Goal: Information Seeking & Learning: Learn about a topic

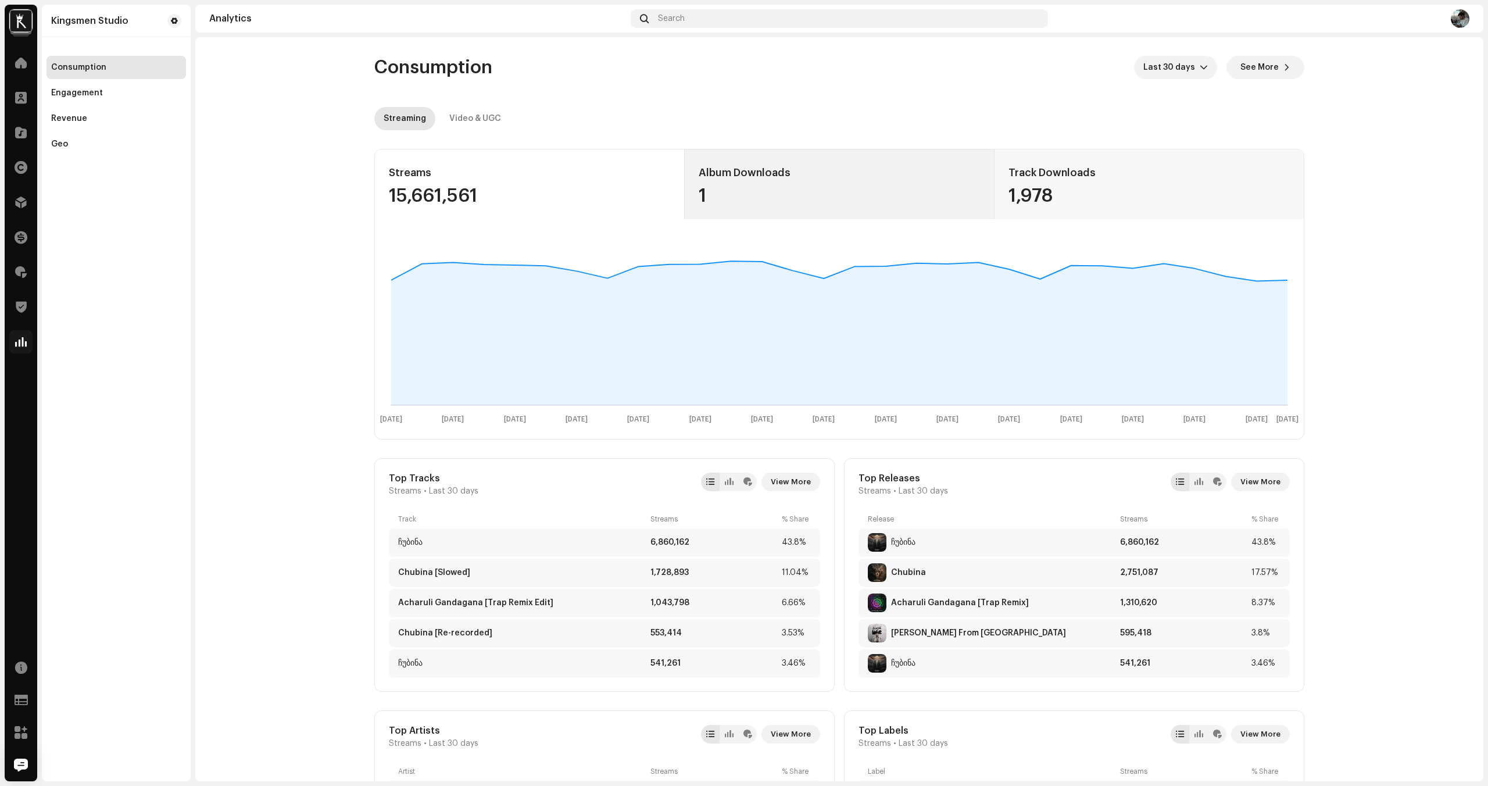
click at [866, 178] on div "Album Downloads" at bounding box center [840, 172] width 282 height 19
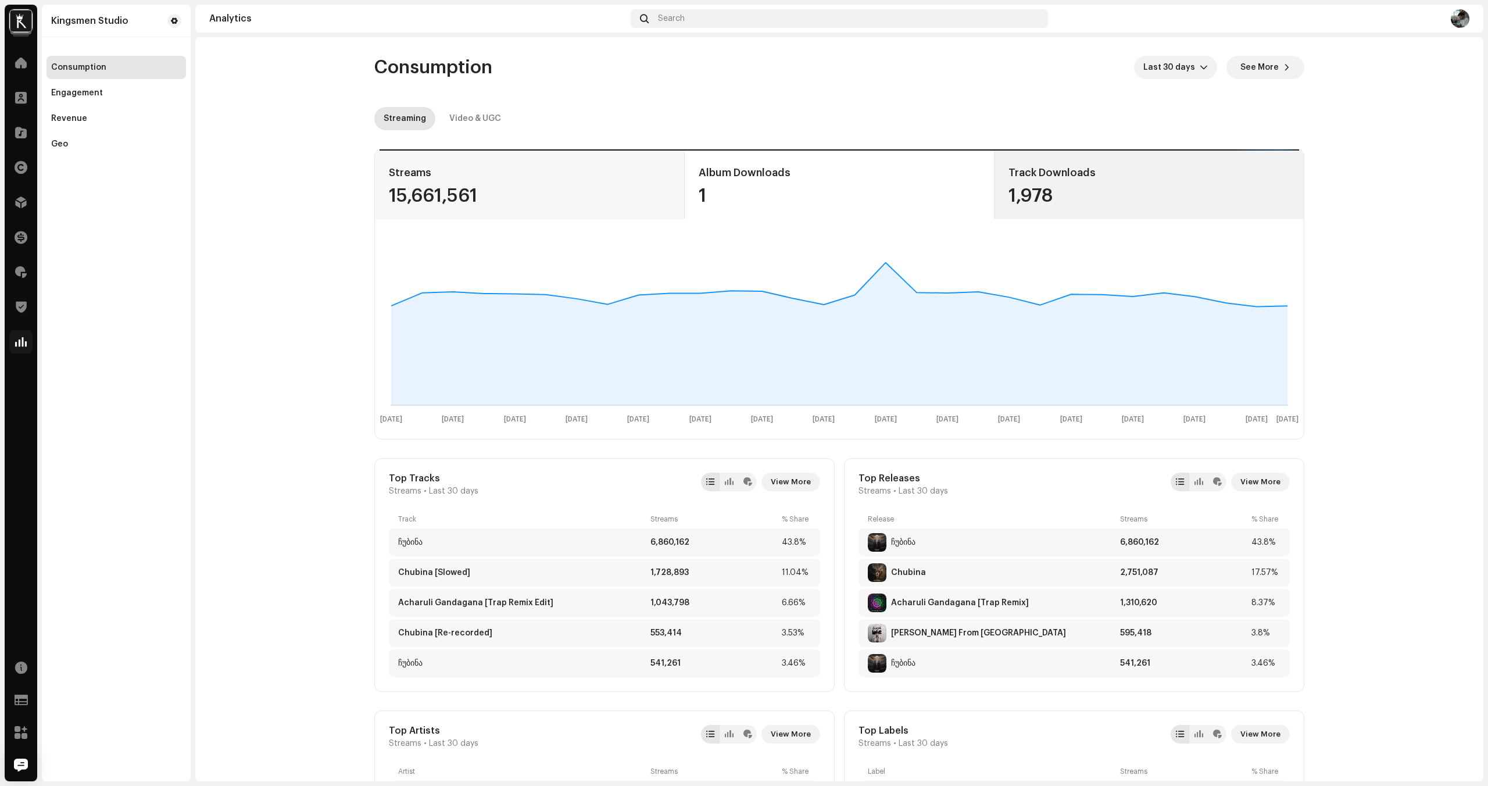
click at [1166, 190] on div "1,978" at bounding box center [1149, 196] width 281 height 19
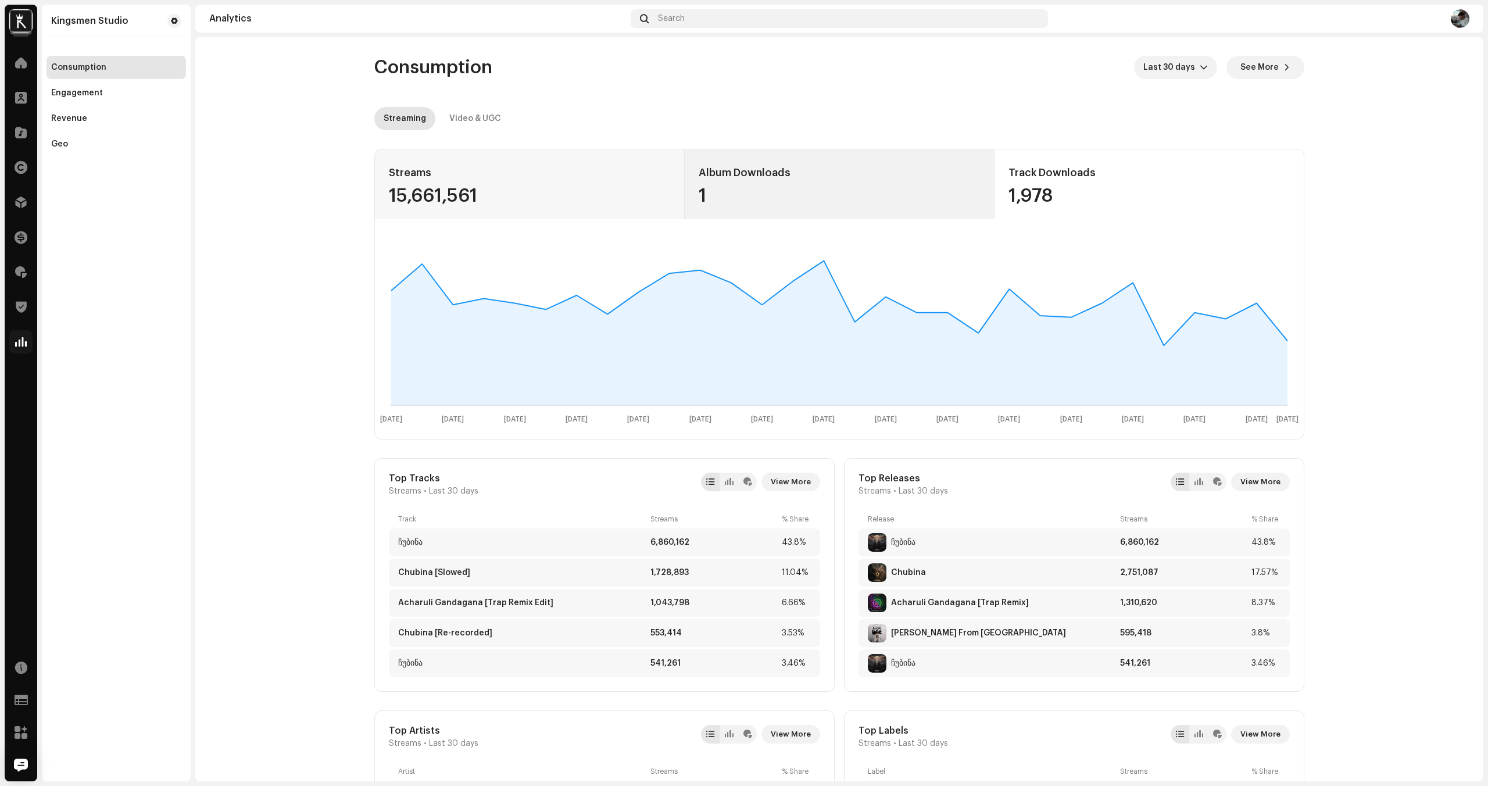
click at [686, 170] on div "Album Downloads 1" at bounding box center [840, 184] width 310 height 70
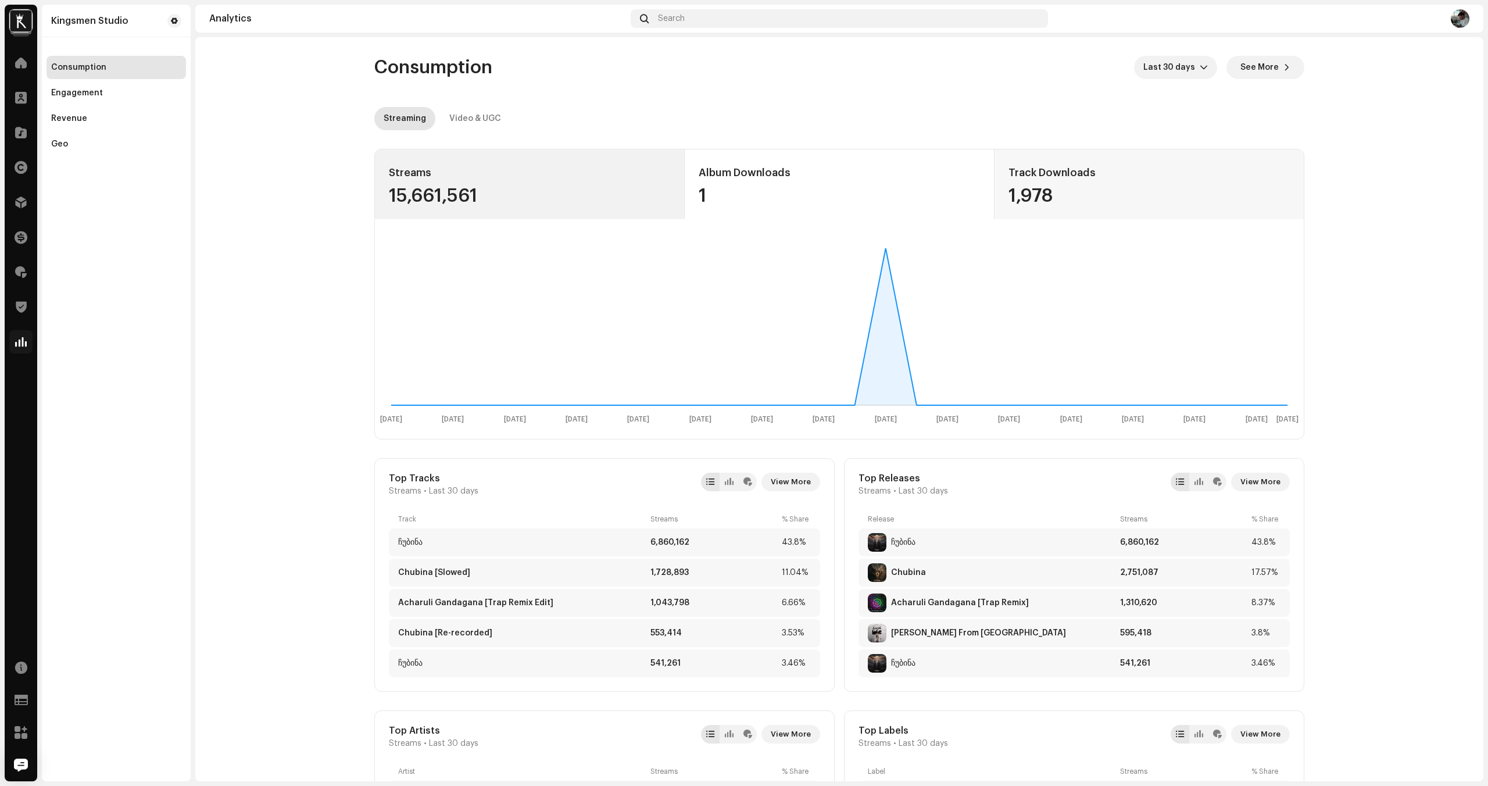
click at [552, 172] on div "Streams" at bounding box center [529, 172] width 281 height 19
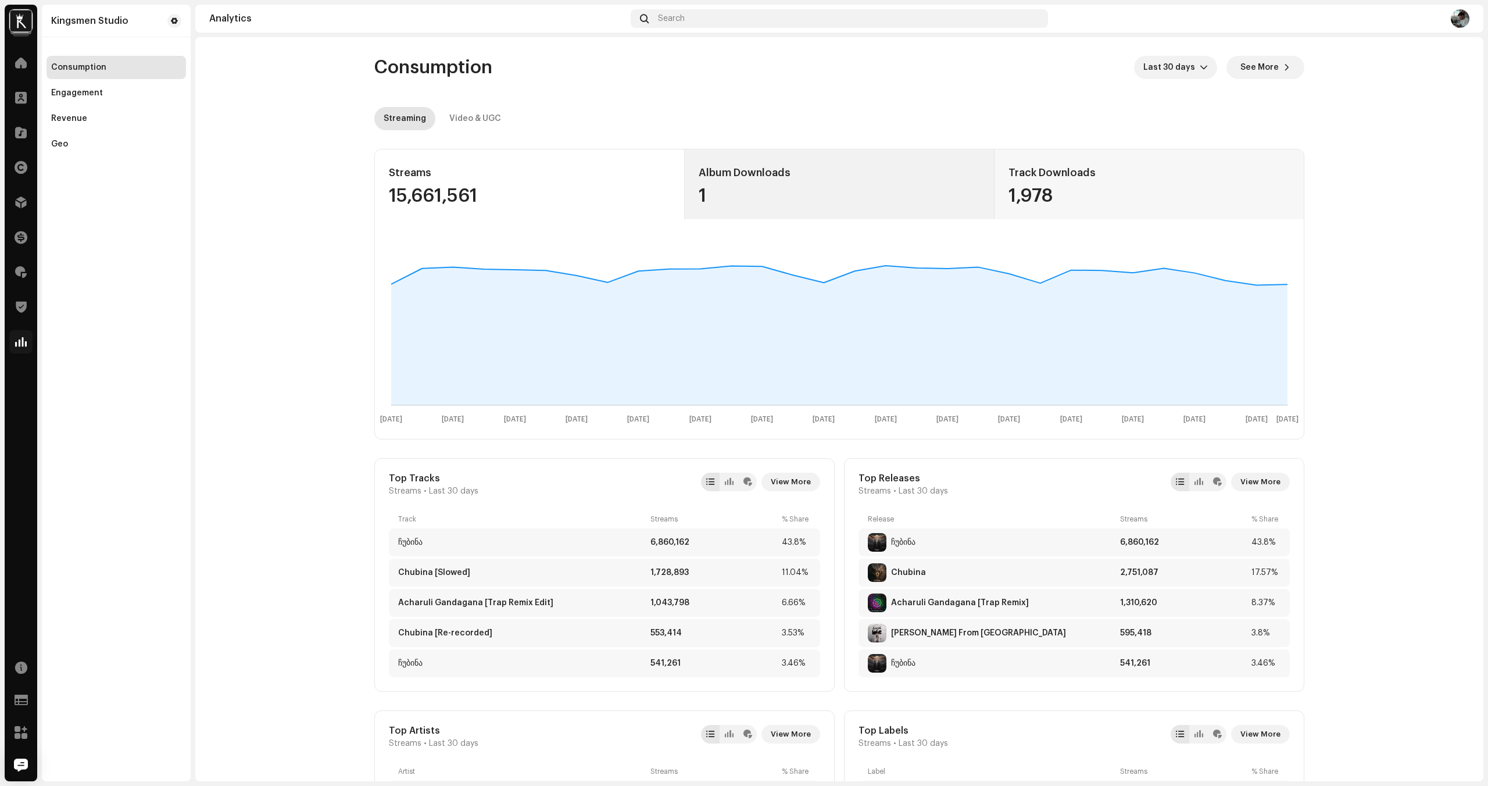
click at [774, 182] on div "Album Downloads 1" at bounding box center [840, 184] width 310 height 70
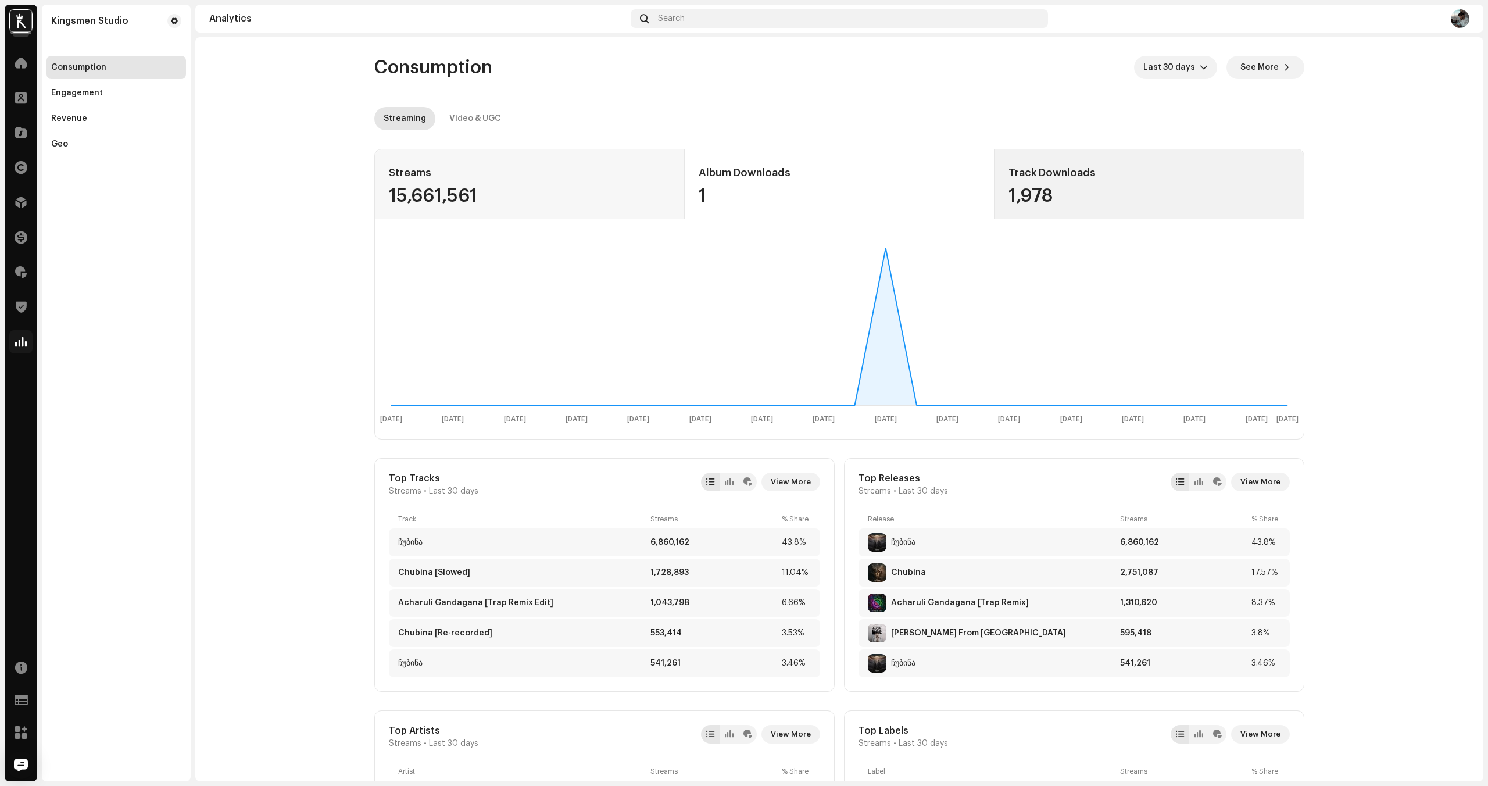
click at [1047, 217] on div "Track Downloads 1,978" at bounding box center [1149, 184] width 310 height 70
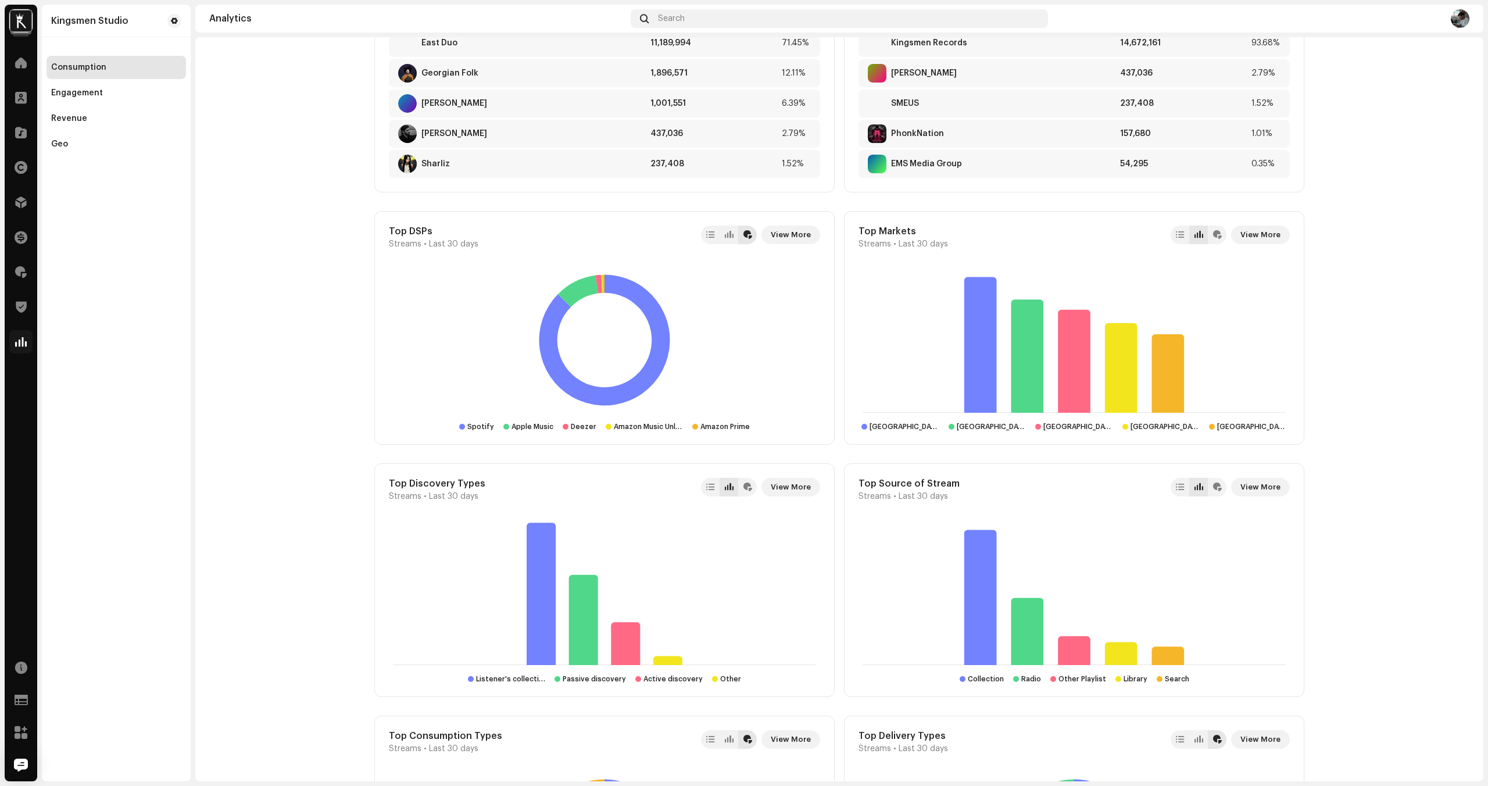
scroll to position [745, 0]
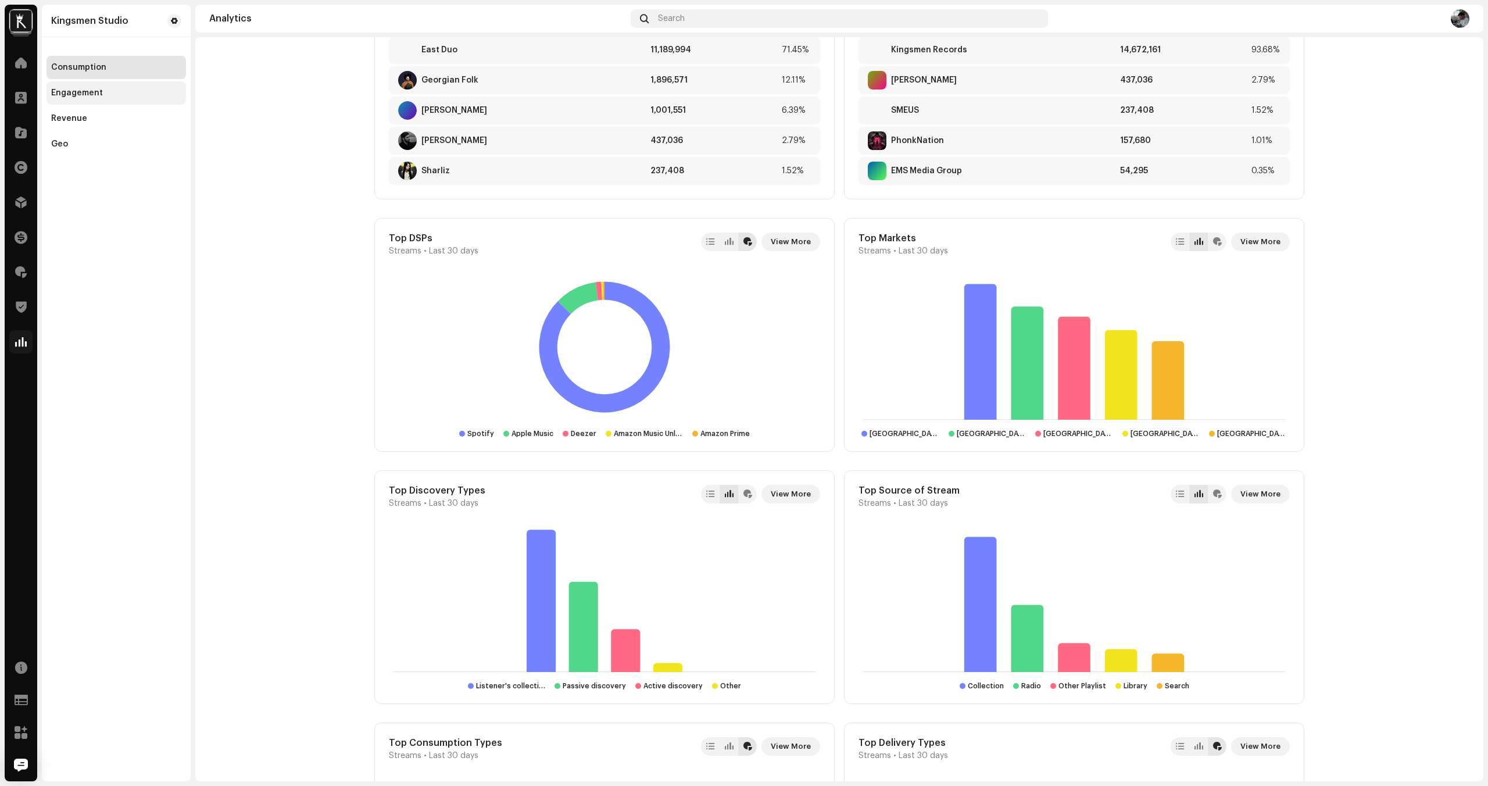
click at [151, 97] on div "Engagement" at bounding box center [116, 92] width 130 height 9
click at [140, 88] on div "Engagement" at bounding box center [116, 92] width 130 height 9
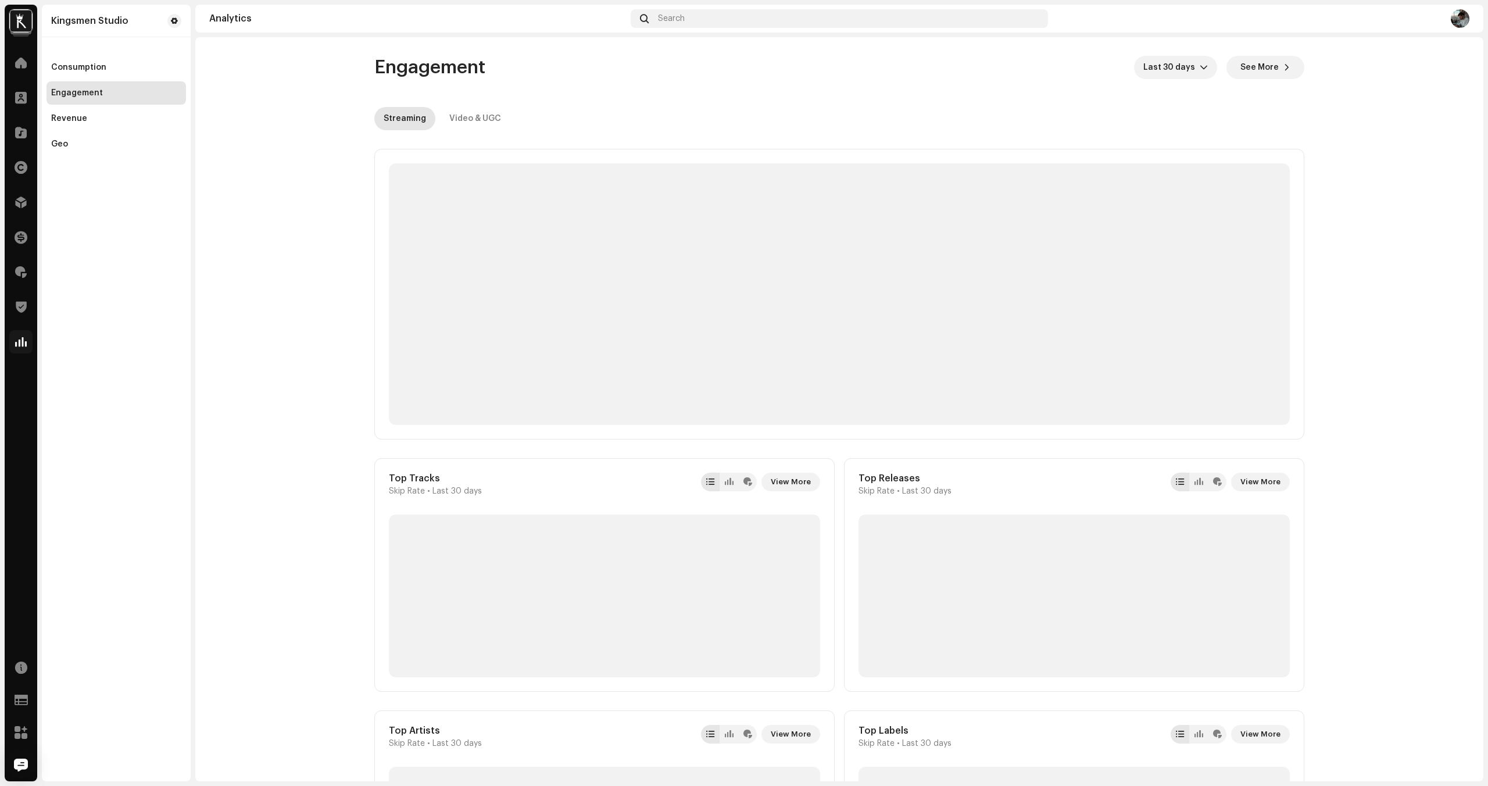
click at [7, 56] on div "Home" at bounding box center [21, 63] width 33 height 33
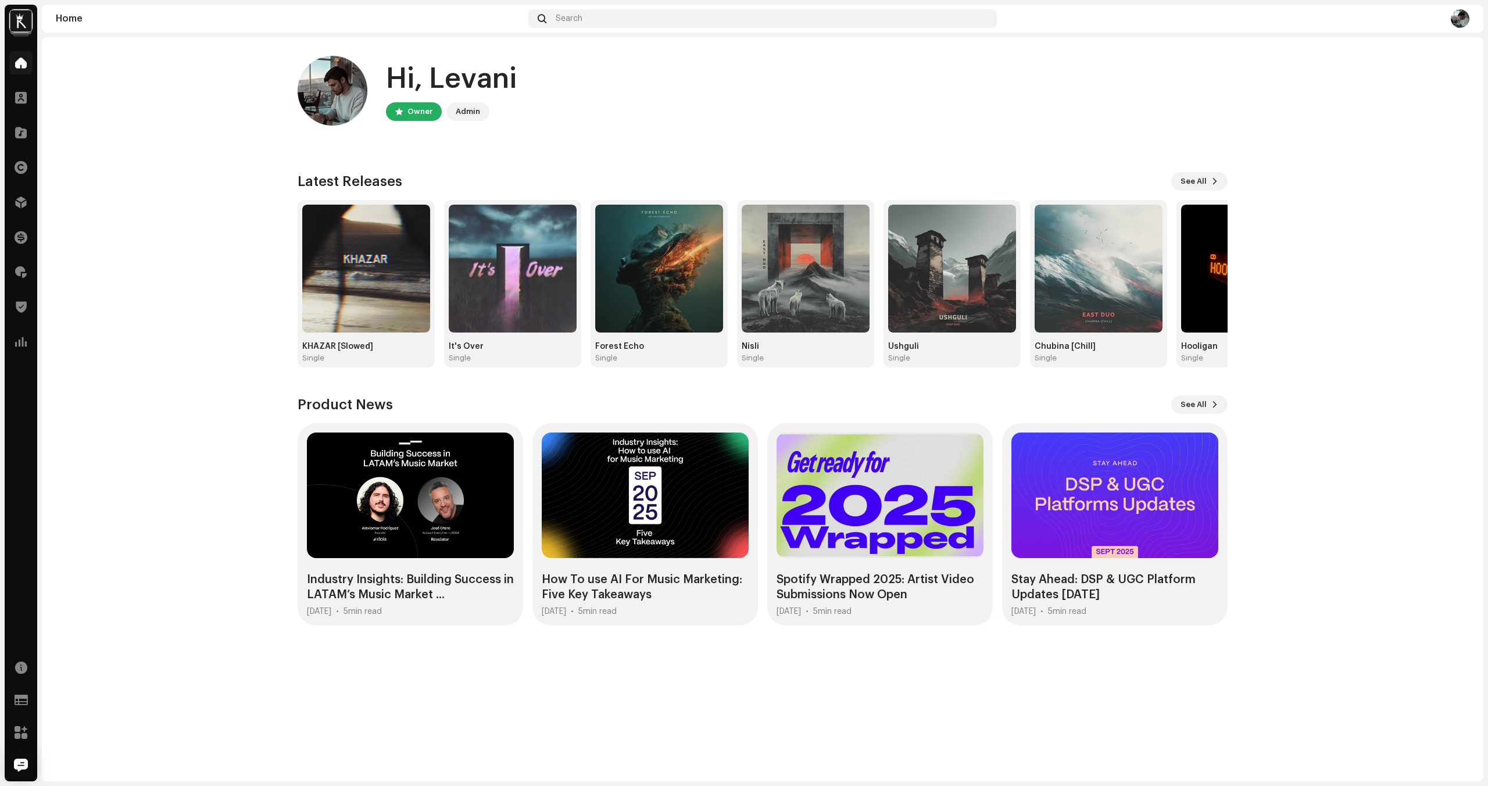
click at [8, 341] on div "Analytics" at bounding box center [21, 342] width 33 height 33
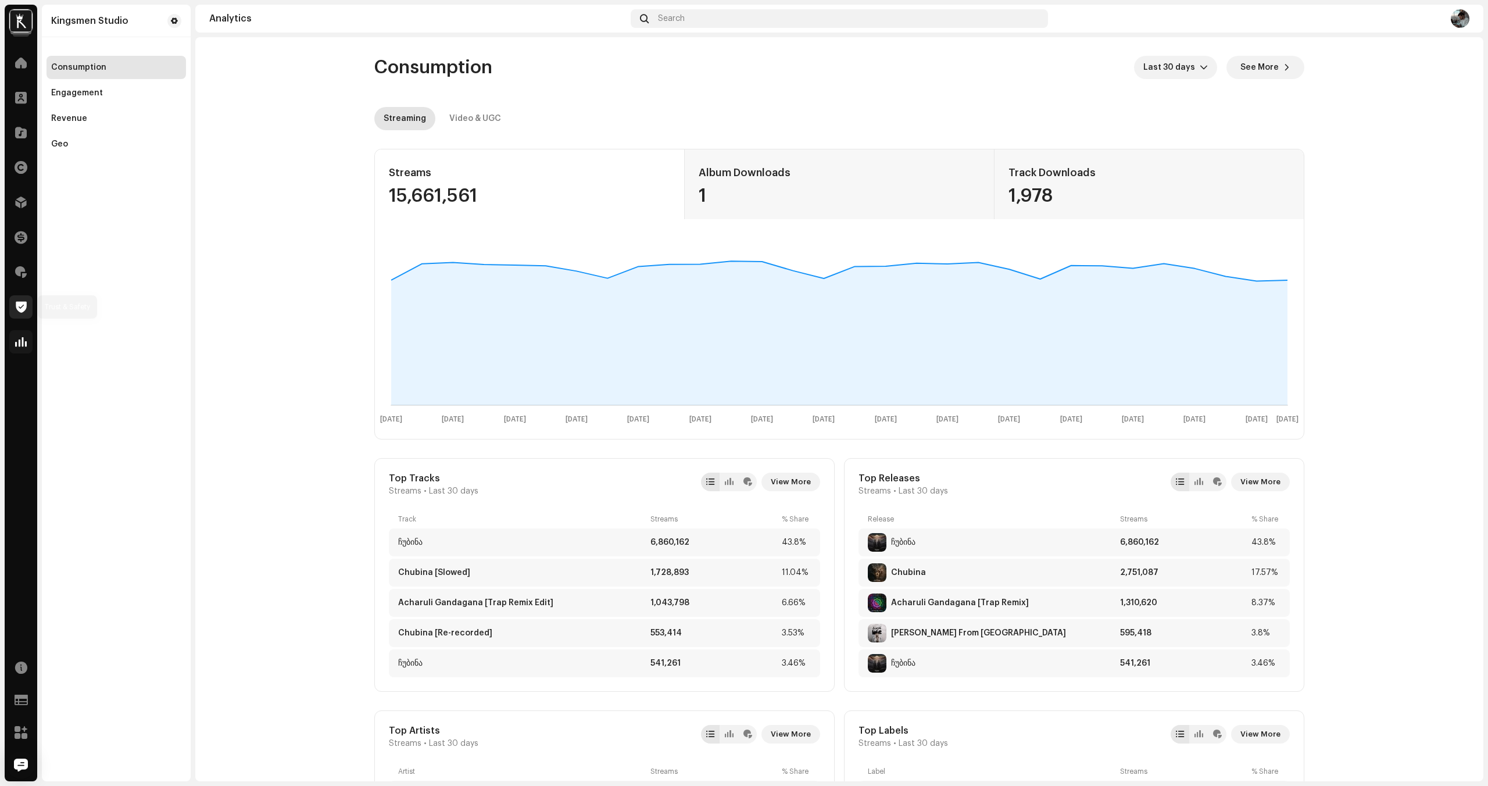
click at [12, 309] on div at bounding box center [20, 306] width 23 height 23
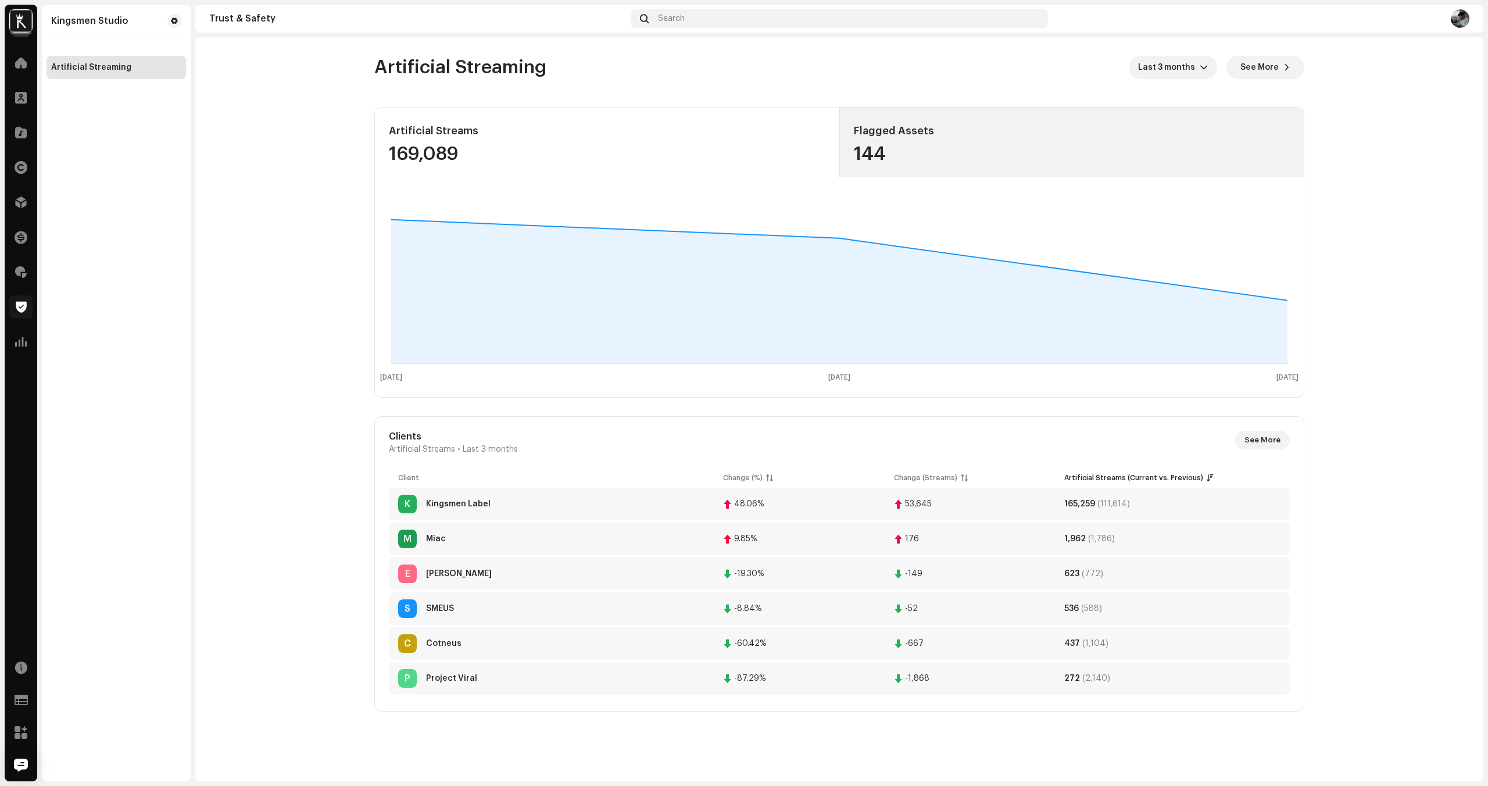
click at [994, 176] on div "Flagged Assets 144" at bounding box center [1072, 143] width 465 height 70
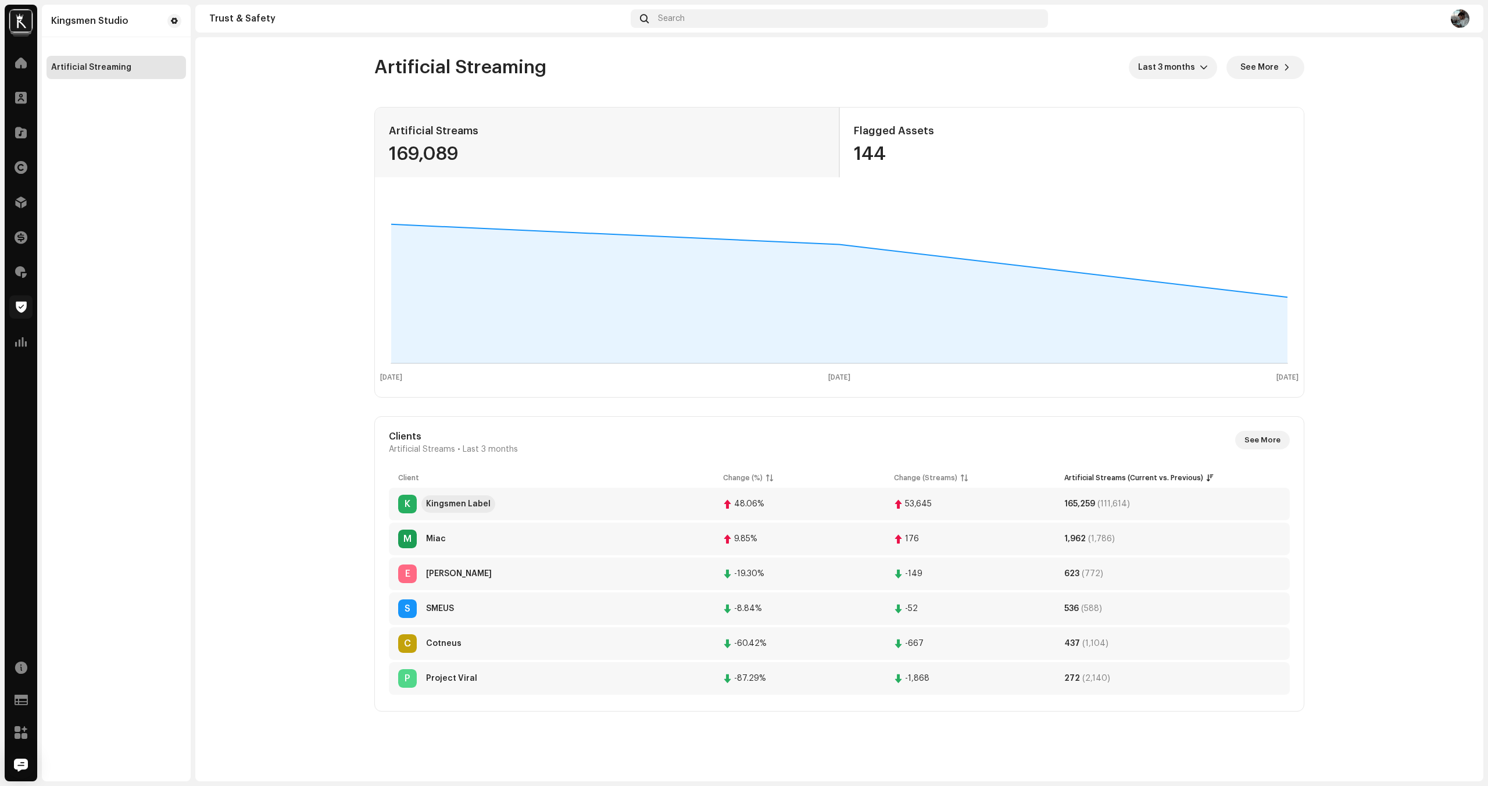
click at [474, 505] on div "Kingsmen Label" at bounding box center [458, 504] width 65 height 8
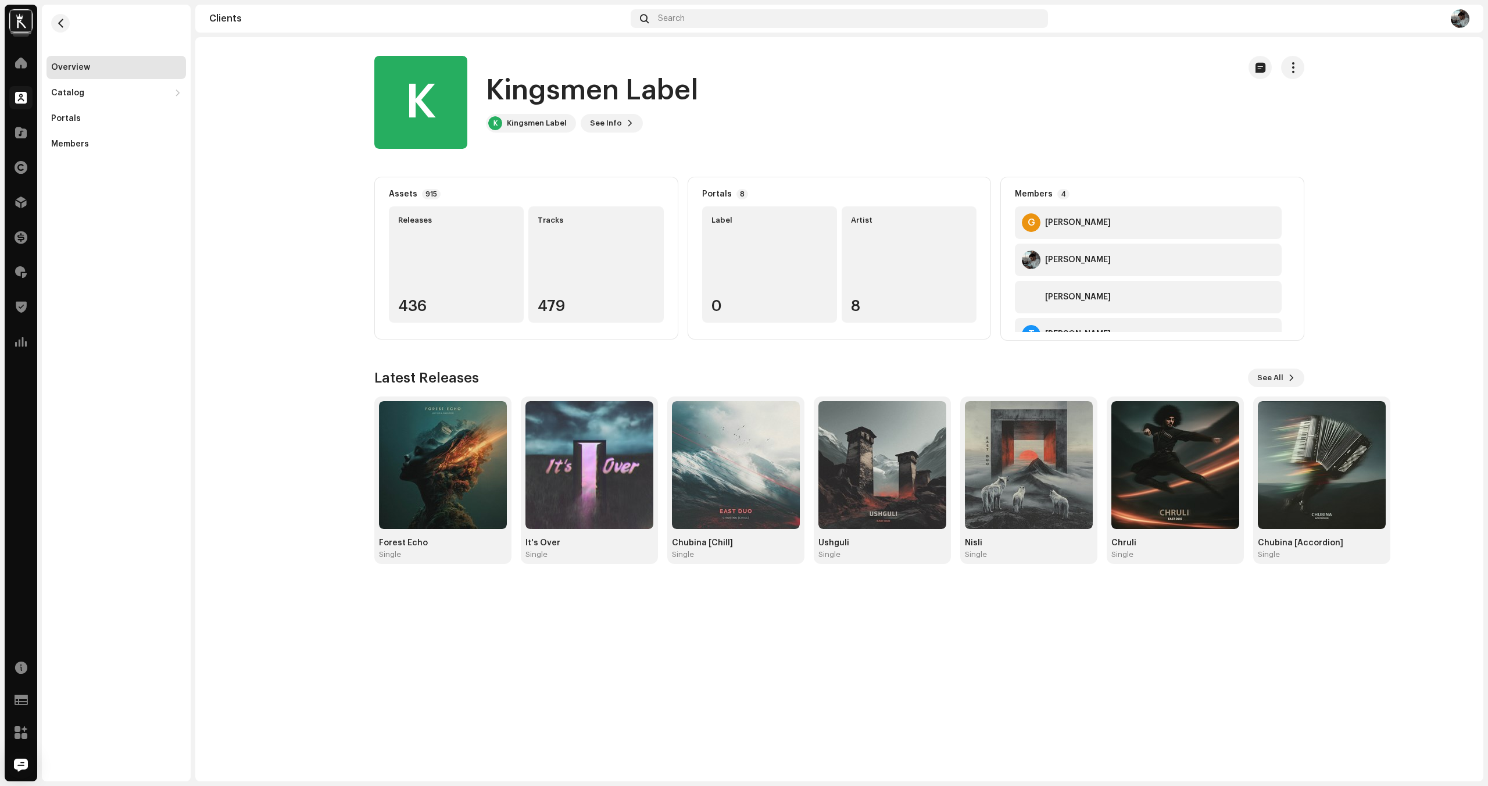
scroll to position [33, 0]
click at [98, 97] on div "Catalog" at bounding box center [110, 92] width 119 height 9
click at [441, 373] on h3 "Latest Releases" at bounding box center [426, 378] width 105 height 19
click at [1262, 374] on span "See All" at bounding box center [1271, 377] width 26 height 23
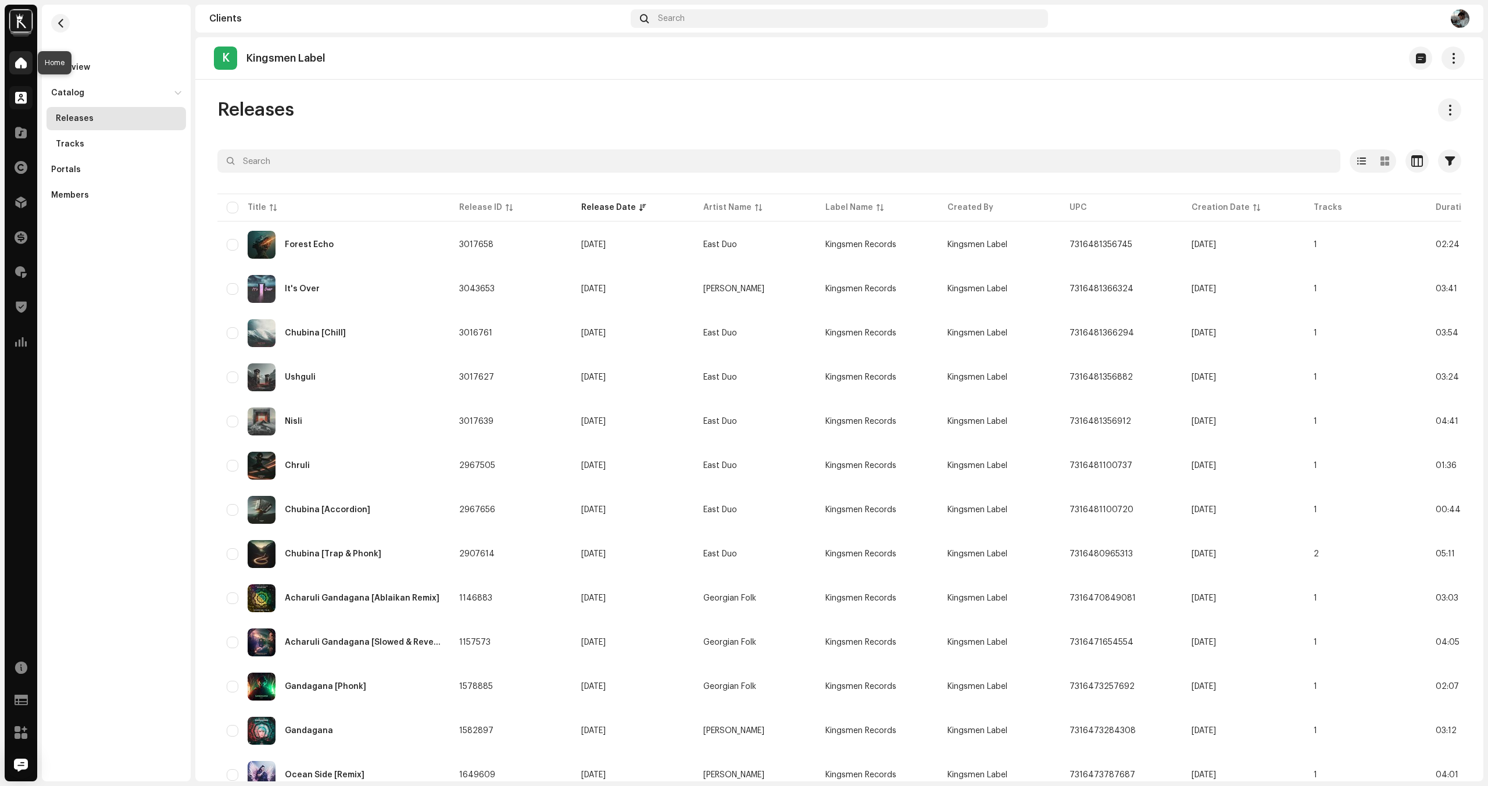
click at [15, 63] on span at bounding box center [21, 62] width 12 height 9
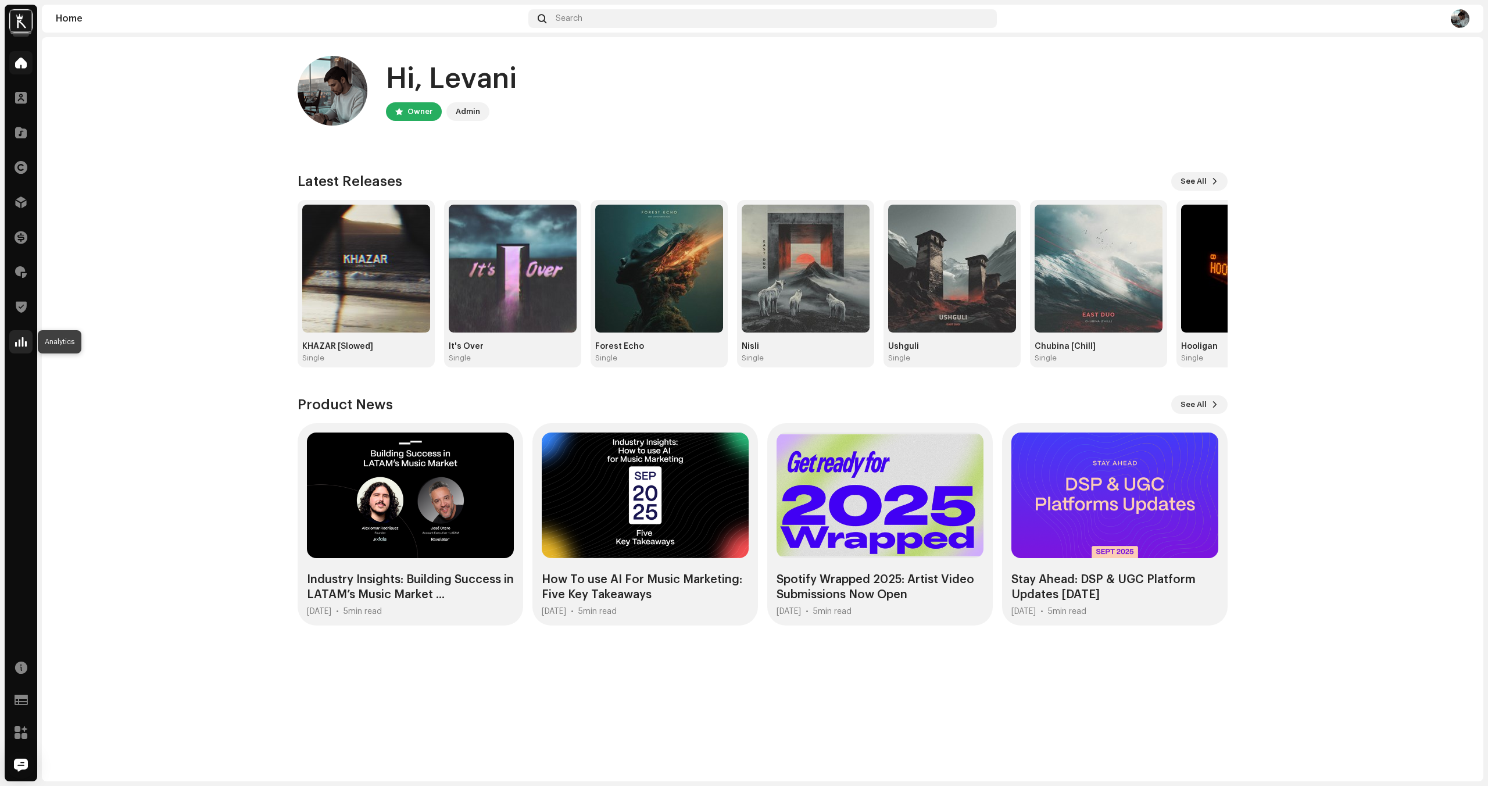
click at [16, 338] on span at bounding box center [21, 341] width 12 height 9
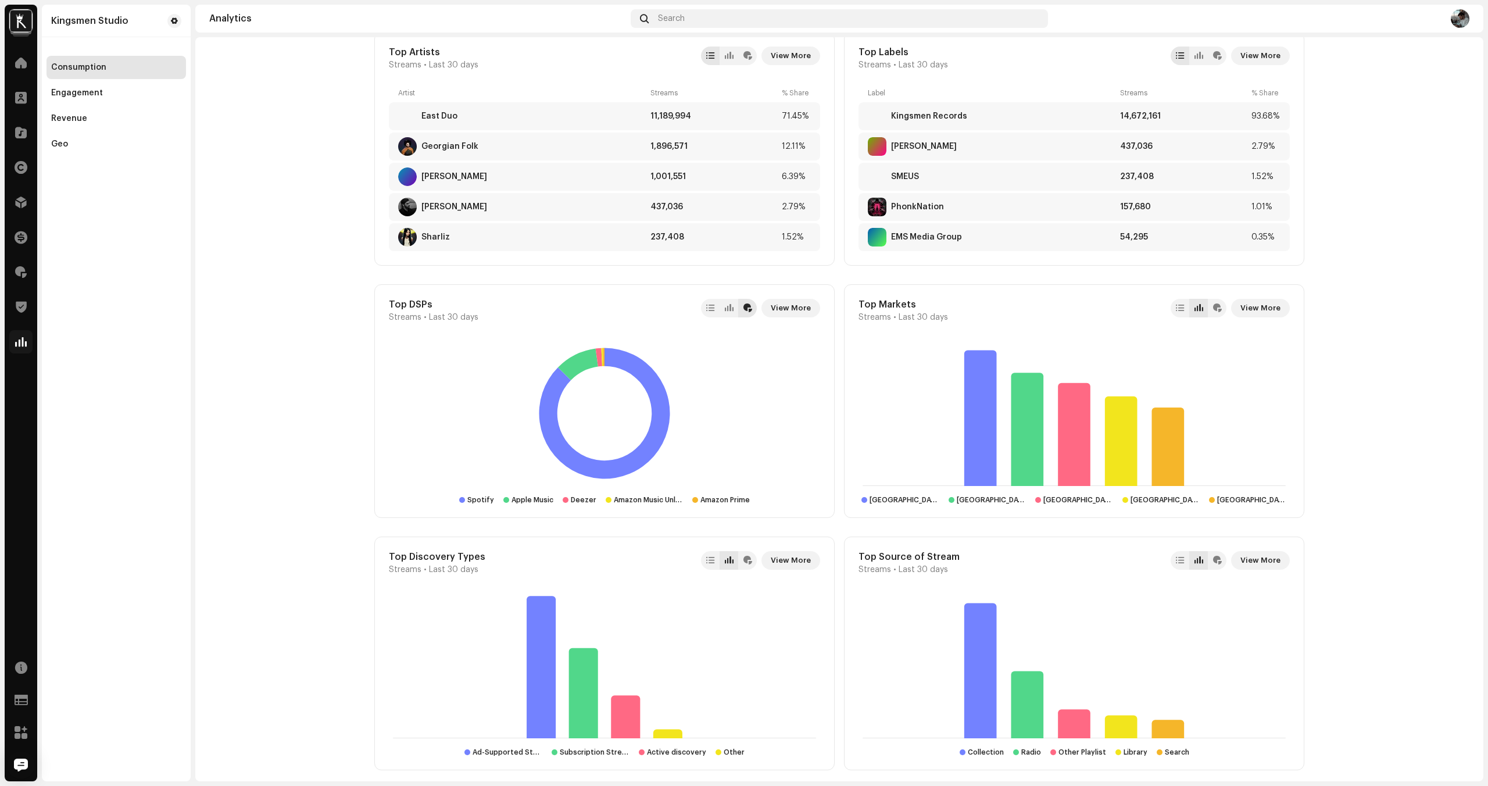
scroll to position [669, 0]
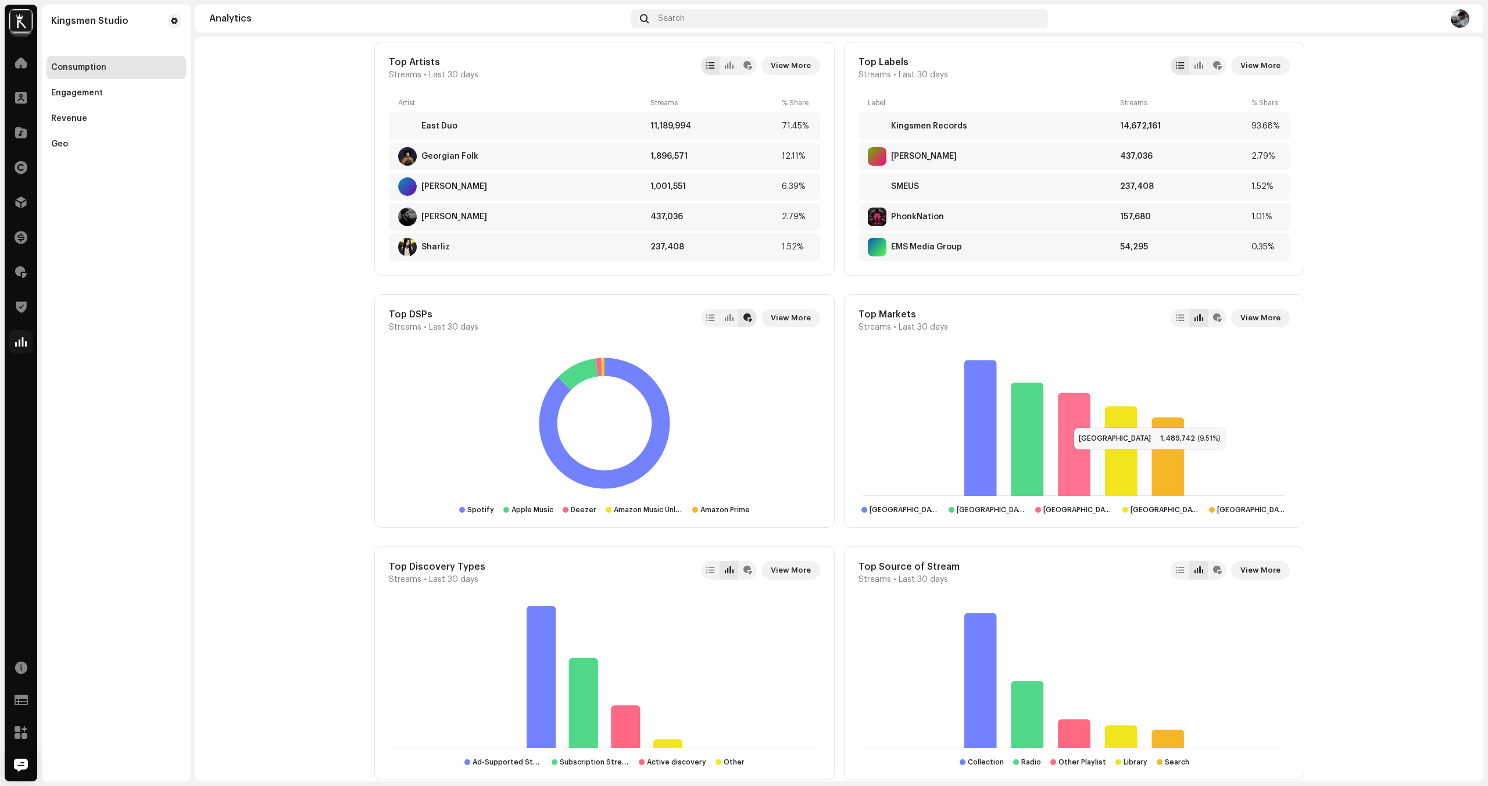
click at [1059, 416] on icon at bounding box center [1074, 444] width 33 height 103
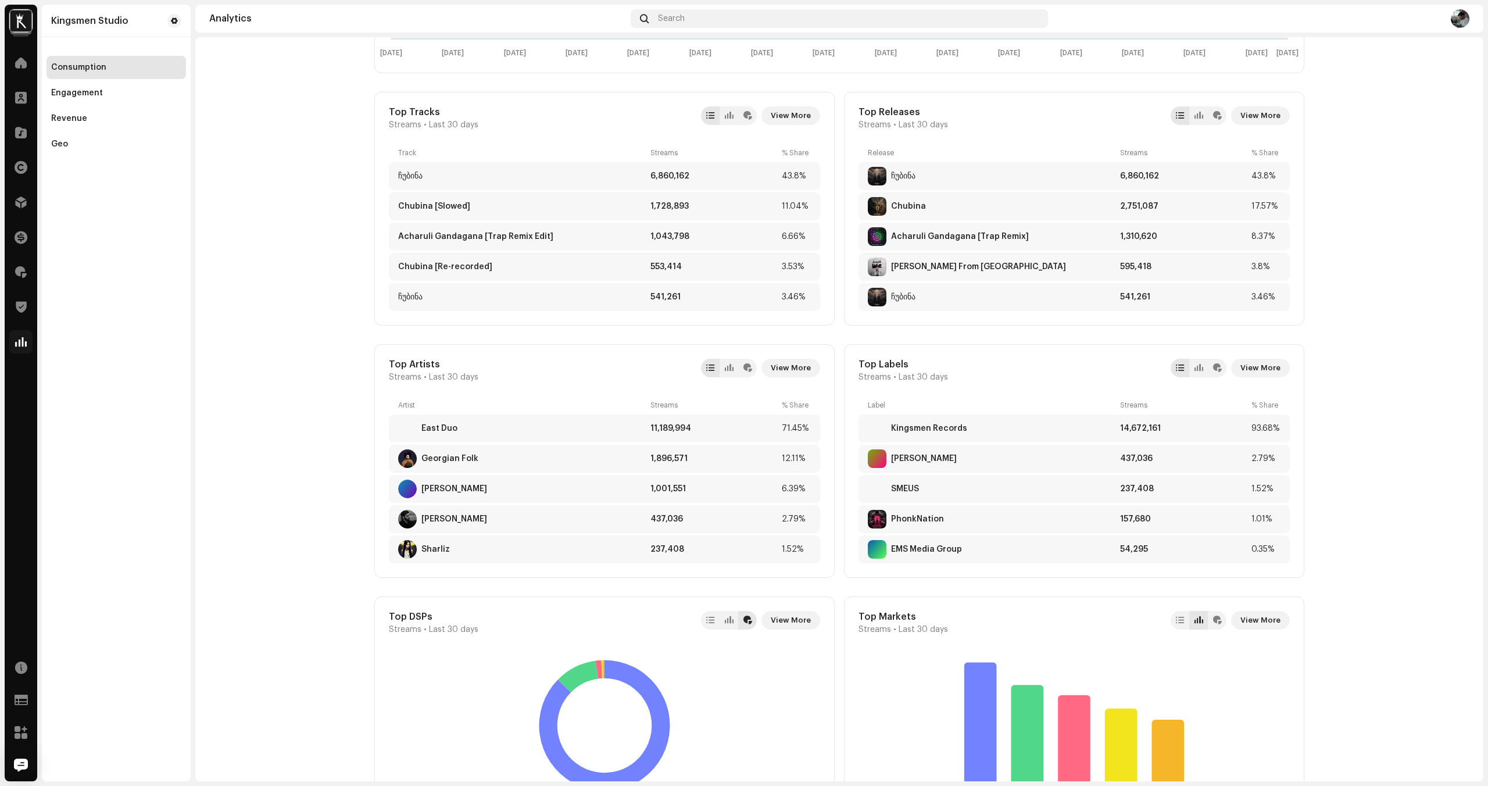
scroll to position [45, 0]
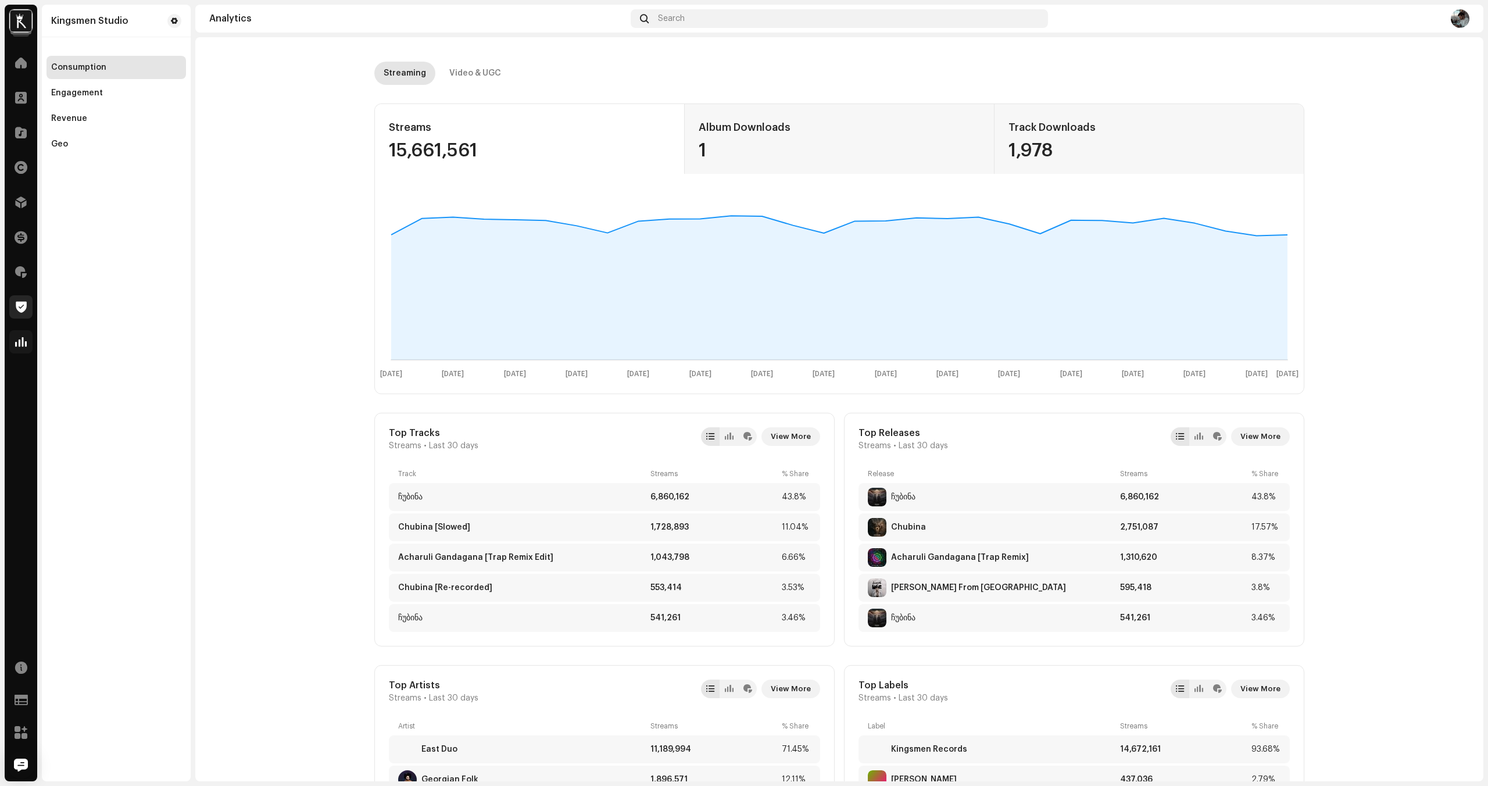
click at [26, 318] on div at bounding box center [20, 306] width 23 height 23
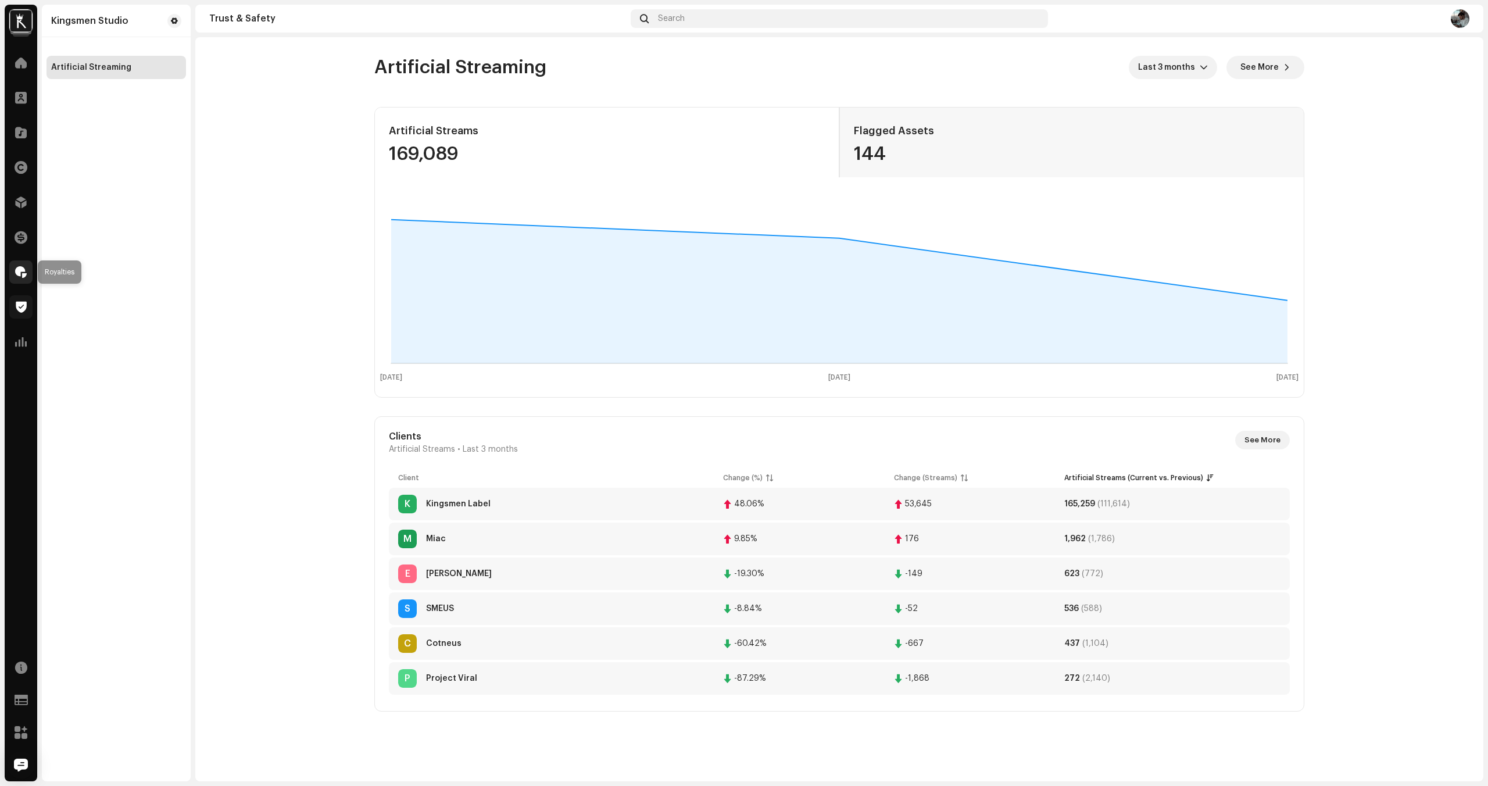
click at [22, 280] on div at bounding box center [20, 271] width 23 height 23
click at [23, 277] on span at bounding box center [21, 271] width 12 height 9
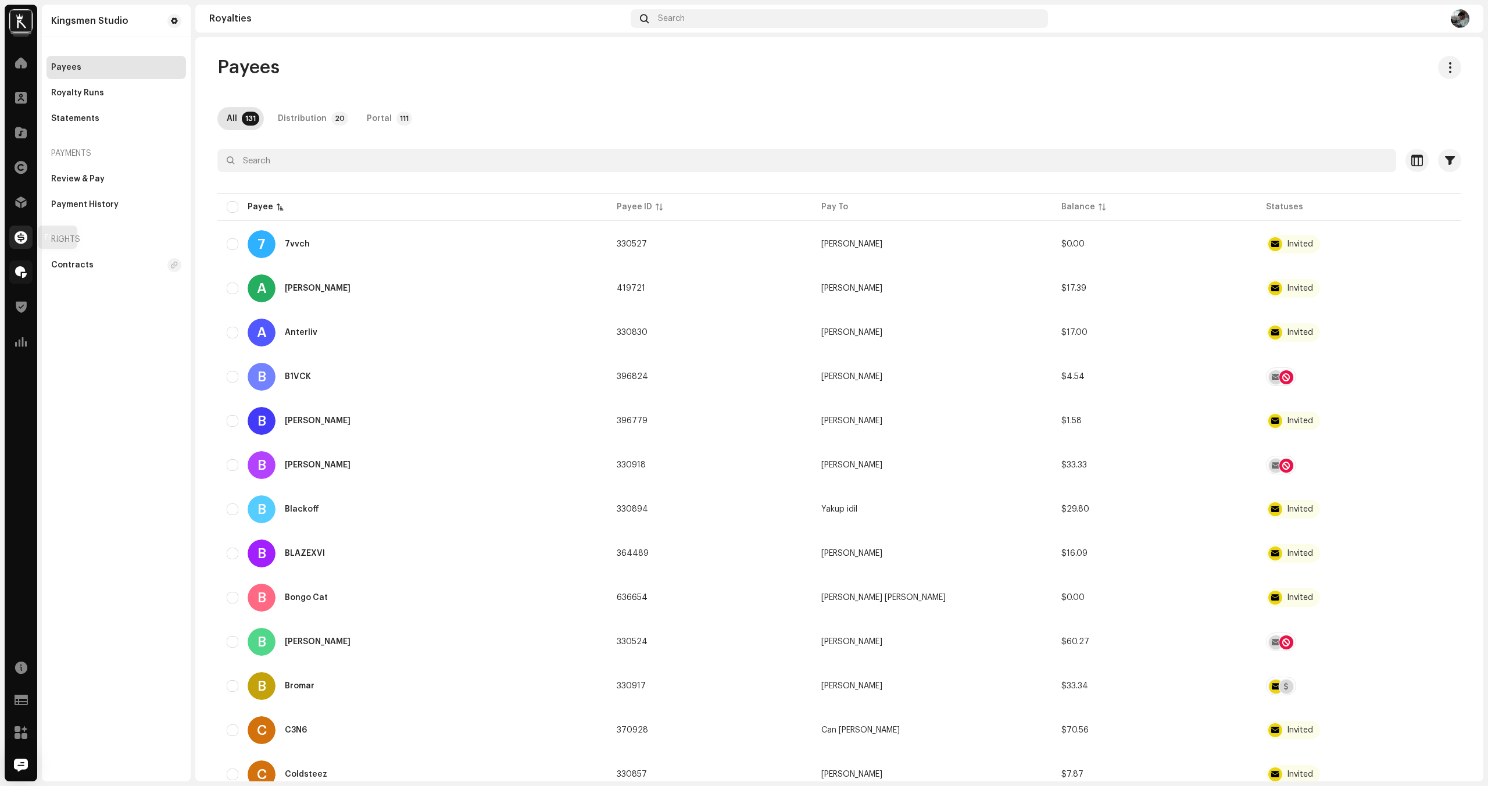
click at [30, 243] on div at bounding box center [20, 237] width 23 height 23
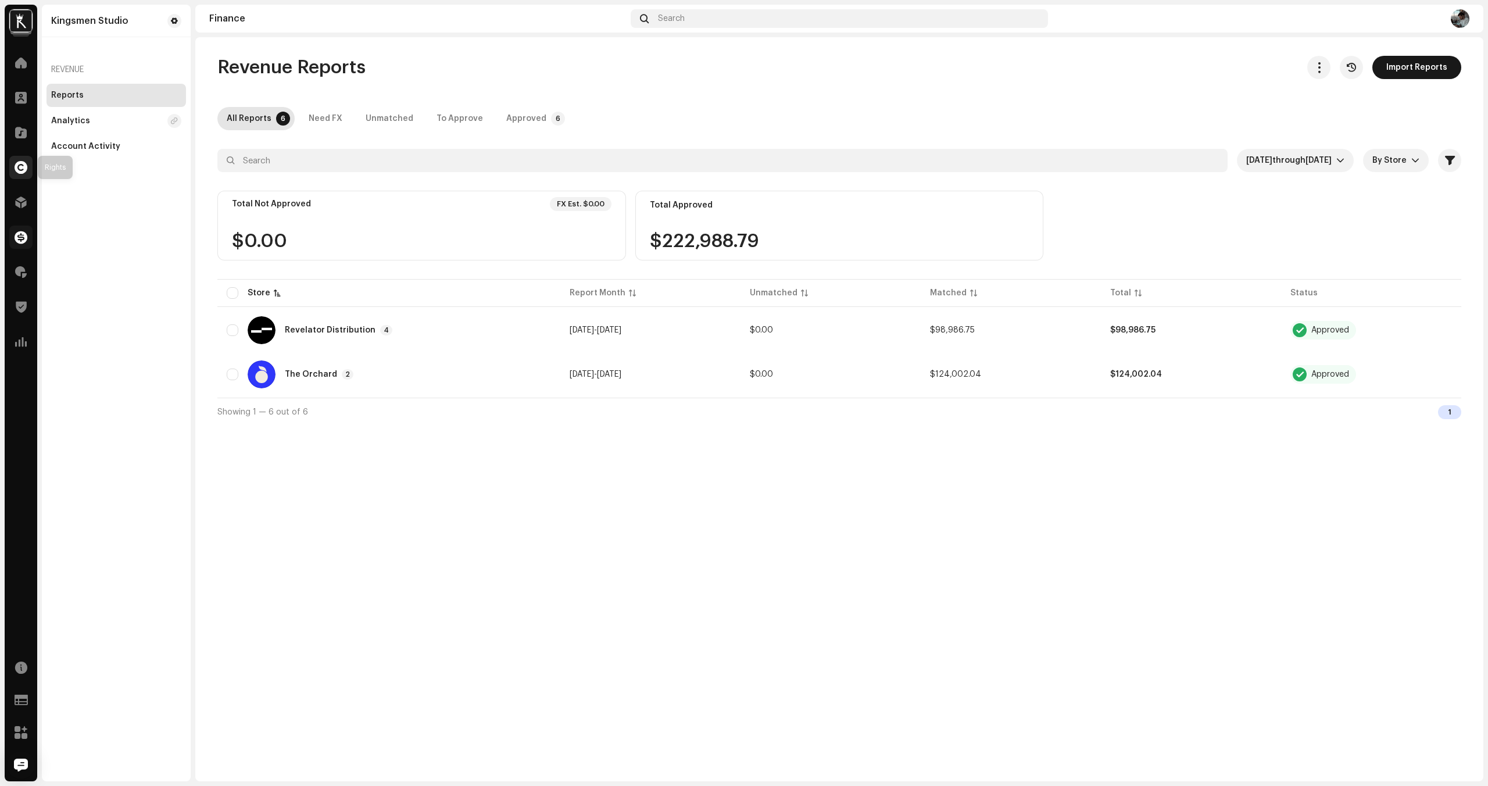
click at [17, 174] on div at bounding box center [20, 167] width 23 height 23
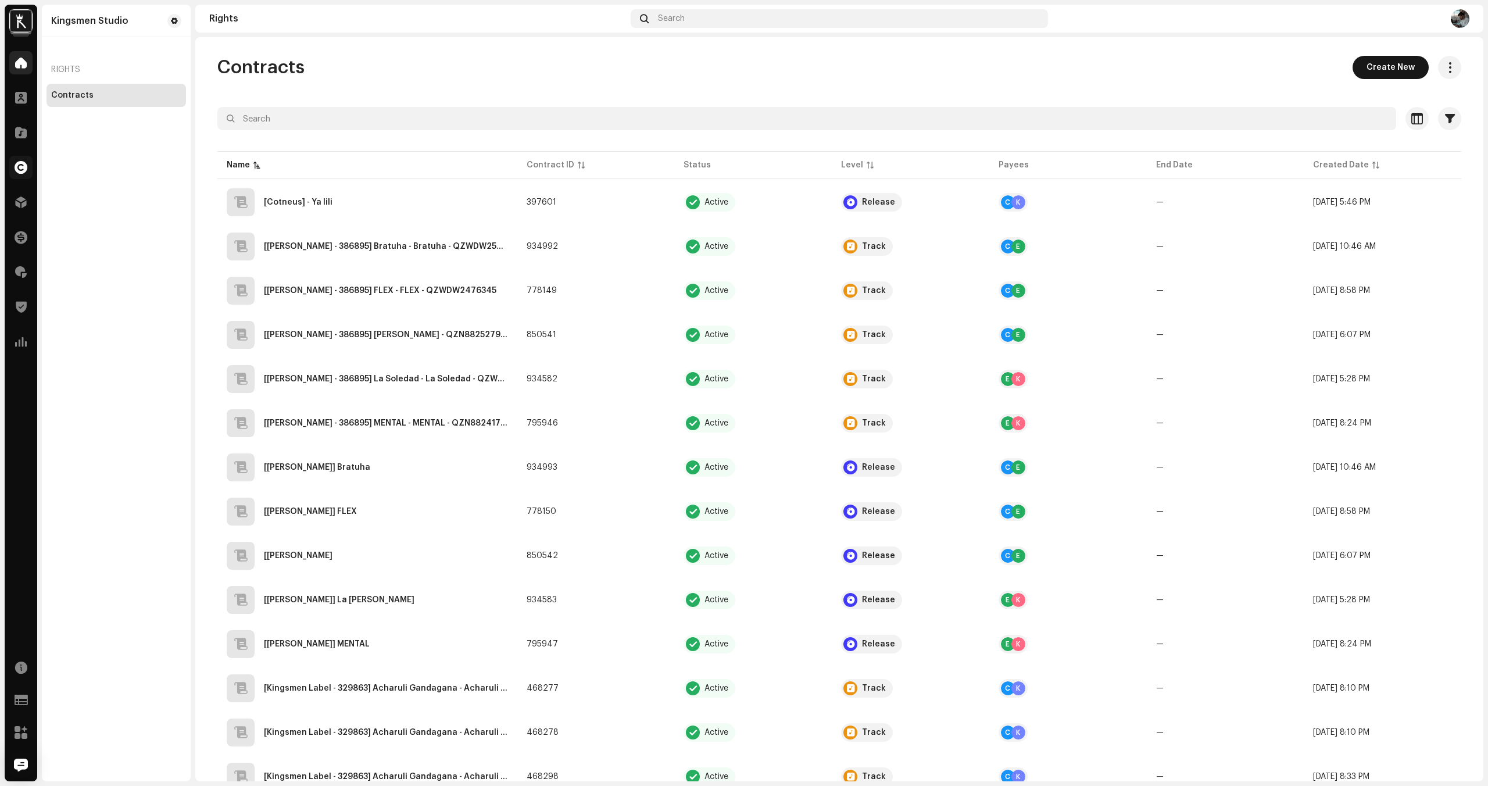
click at [19, 55] on div at bounding box center [20, 62] width 23 height 23
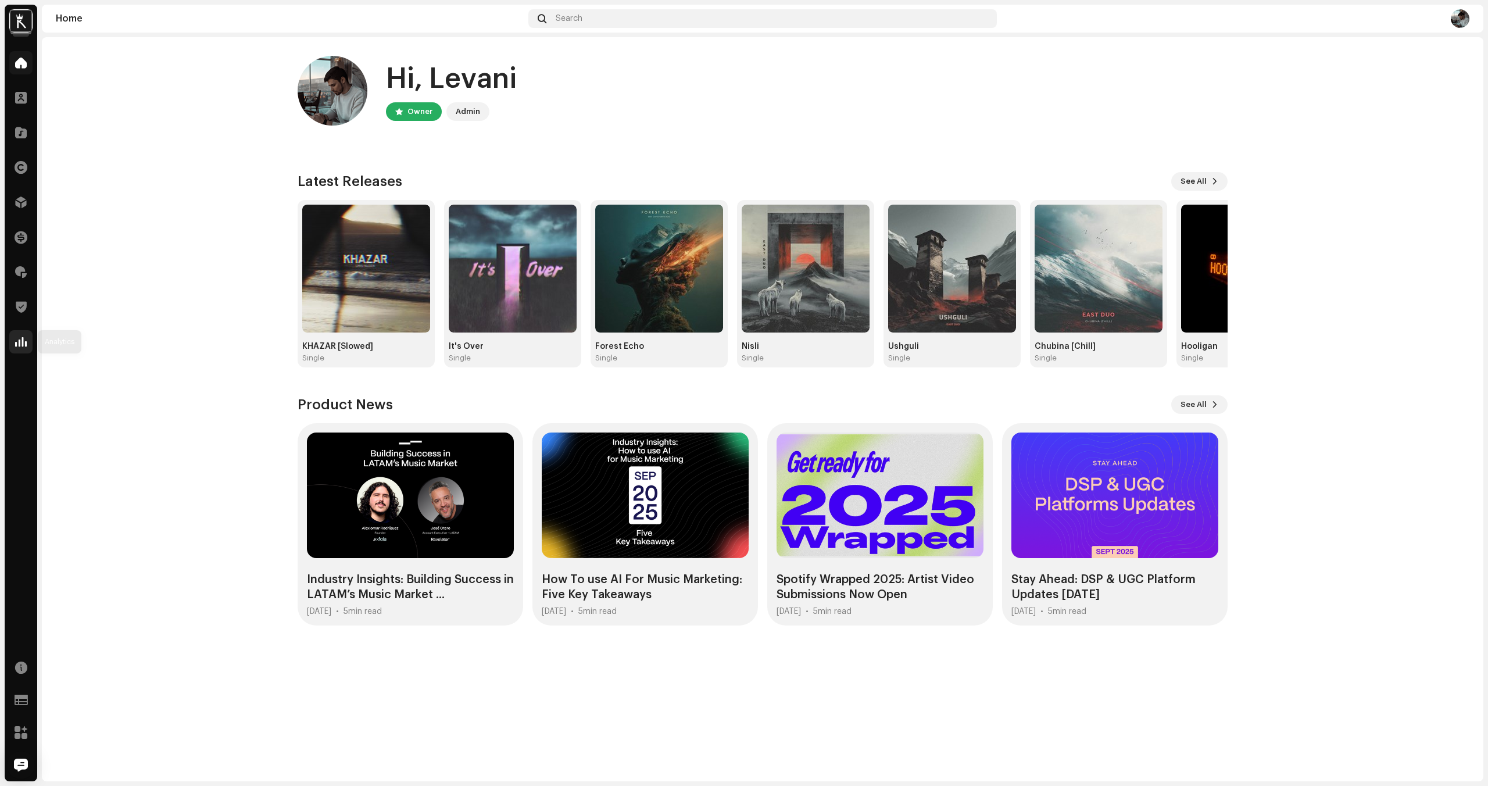
click at [13, 350] on div at bounding box center [20, 341] width 23 height 23
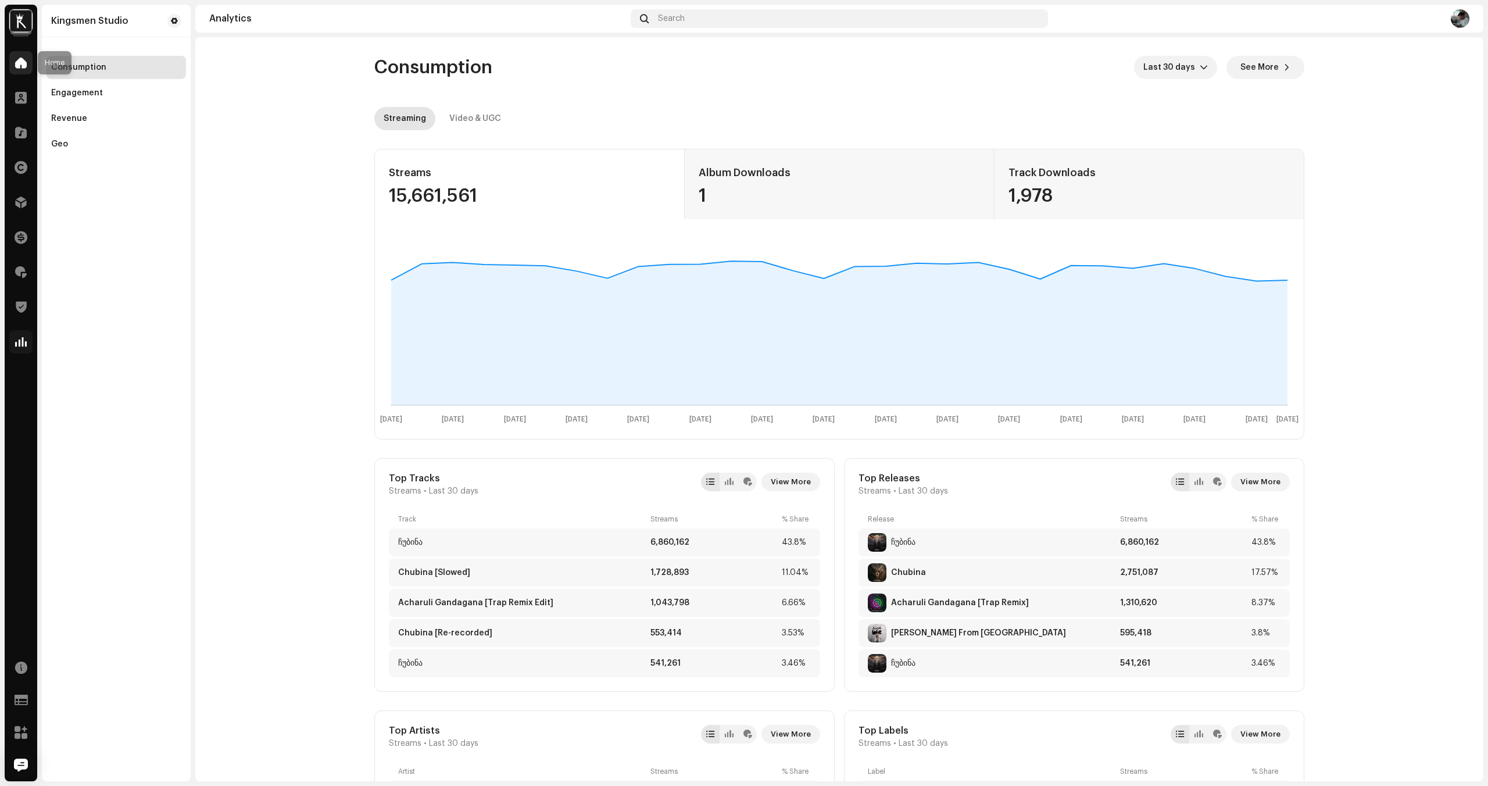
click at [18, 69] on div at bounding box center [20, 62] width 23 height 23
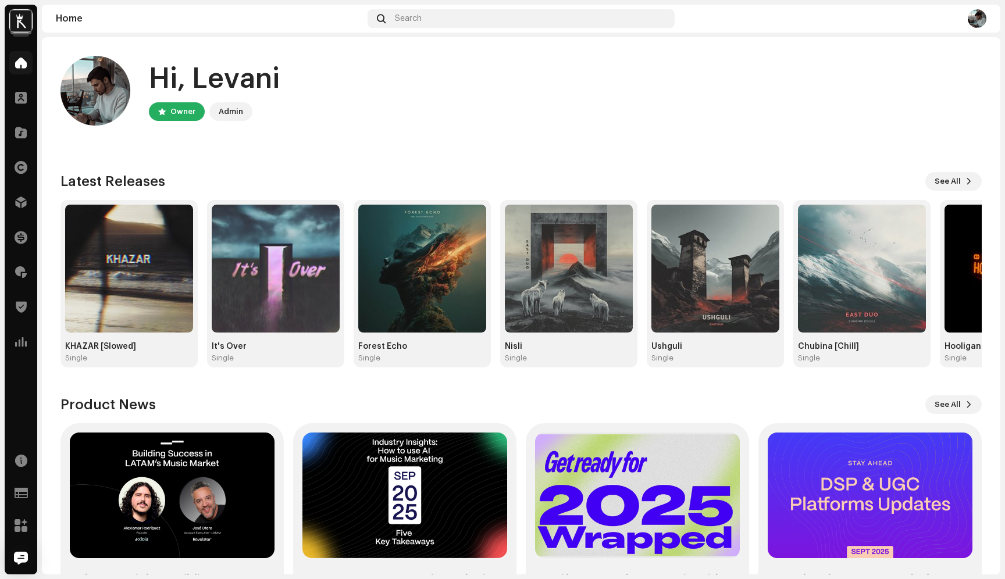
click at [20, 66] on span at bounding box center [21, 62] width 12 height 9
click at [17, 341] on span at bounding box center [21, 341] width 12 height 9
